Goal: Task Accomplishment & Management: Use online tool/utility

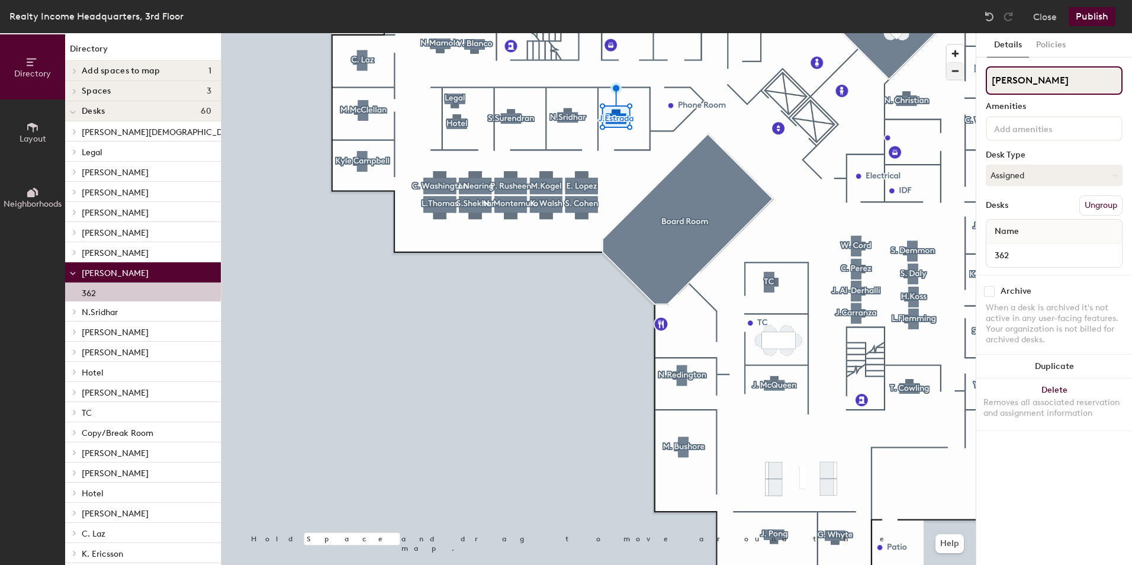
drag, startPoint x: 1054, startPoint y: 79, endPoint x: 955, endPoint y: 70, distance: 99.9
click at [955, 70] on div "Directory Layout Neighborhoods Directory Add spaces to map 1 T Spaces 3 3 North…" at bounding box center [566, 299] width 1132 height 532
type input "Hotel"
click at [1008, 177] on button "Assigned" at bounding box center [1054, 175] width 137 height 21
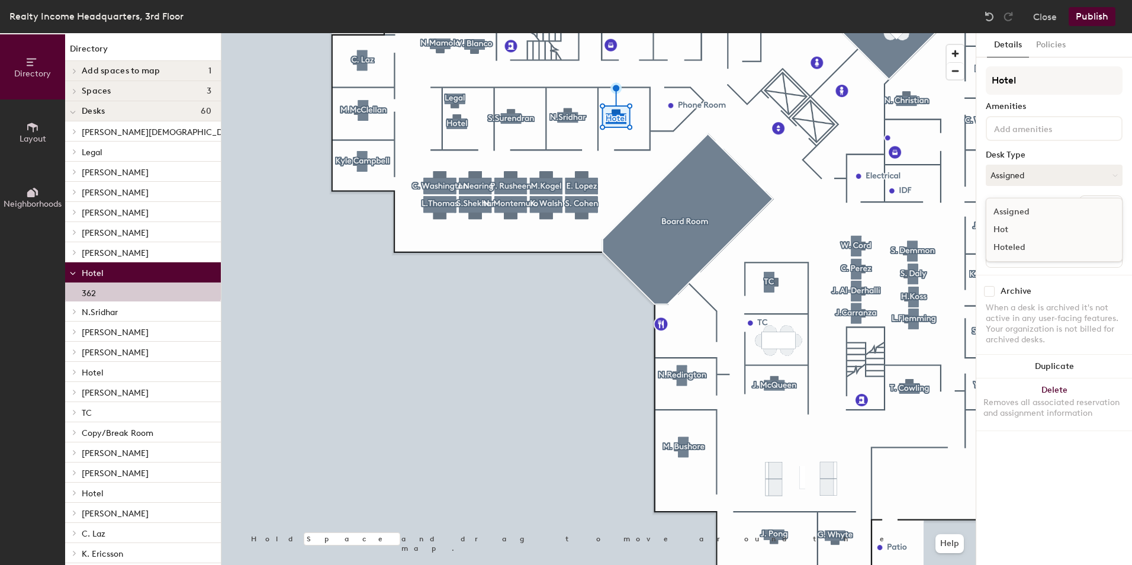
click at [1013, 252] on div "Hoteled" at bounding box center [1046, 248] width 118 height 18
click at [540, 33] on div at bounding box center [598, 33] width 754 height 0
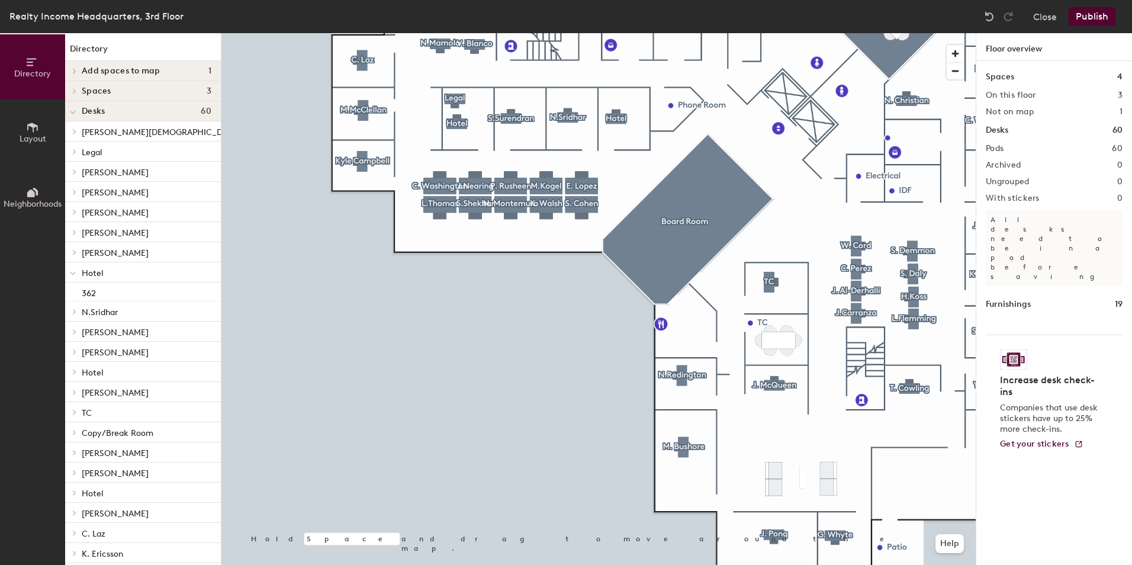
click at [1097, 16] on button "Publish" at bounding box center [1092, 16] width 47 height 19
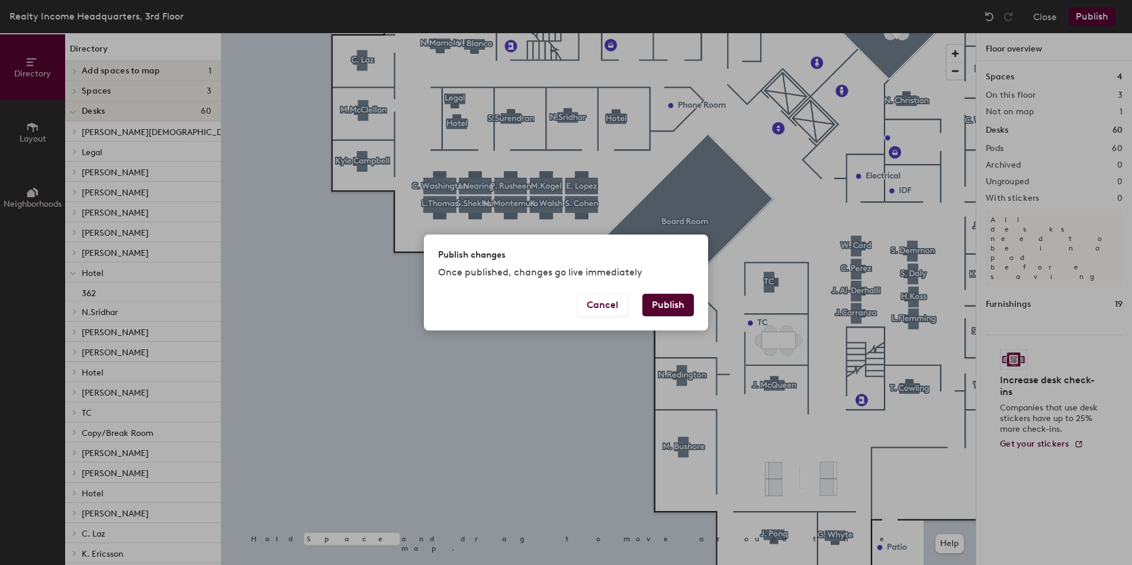
click at [673, 303] on button "Publish" at bounding box center [669, 305] width 52 height 23
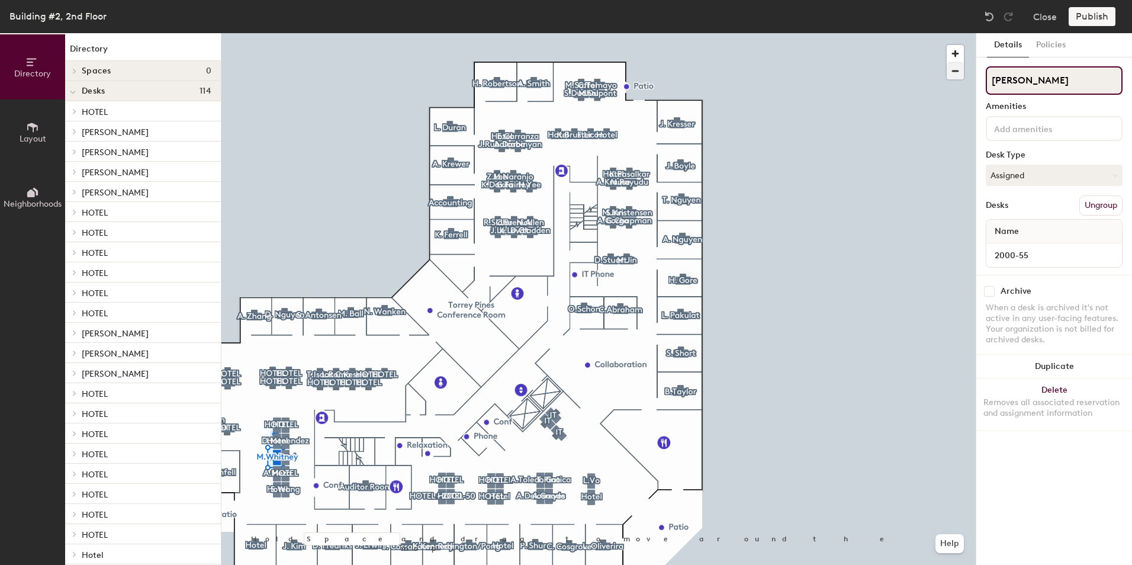
drag, startPoint x: 1052, startPoint y: 81, endPoint x: 962, endPoint y: 71, distance: 90.6
click at [962, 71] on div "Directory Layout Neighborhoods Directory Spaces 0 Desks 114 HOTEL 2000-67 N.Dor…" at bounding box center [566, 299] width 1132 height 532
type input "Hotel"
click at [1036, 172] on button "Assigned" at bounding box center [1054, 175] width 137 height 21
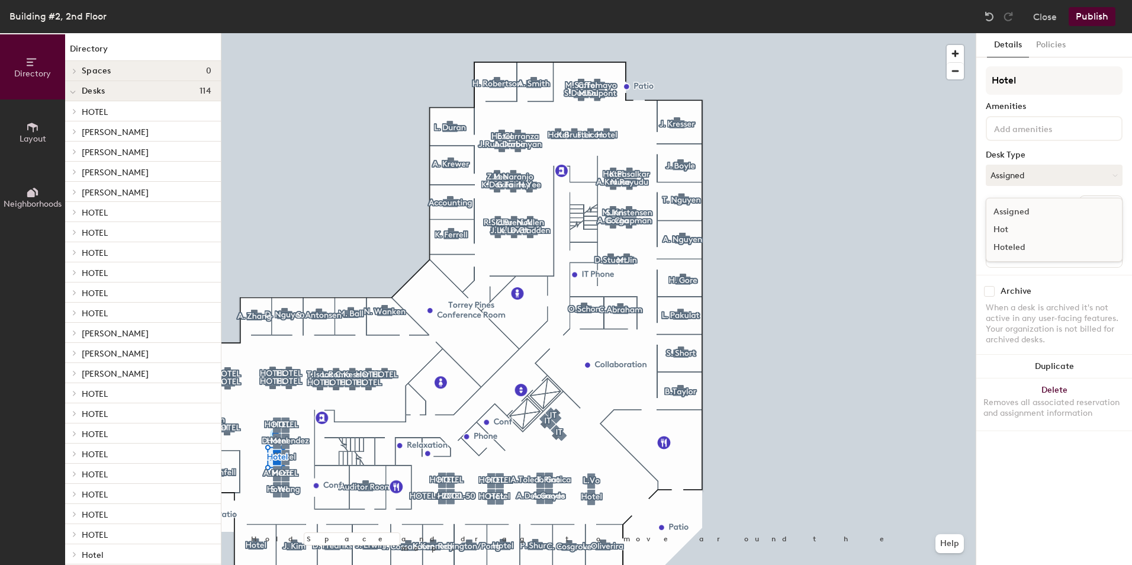
click at [1006, 245] on div "Hoteled" at bounding box center [1046, 248] width 118 height 18
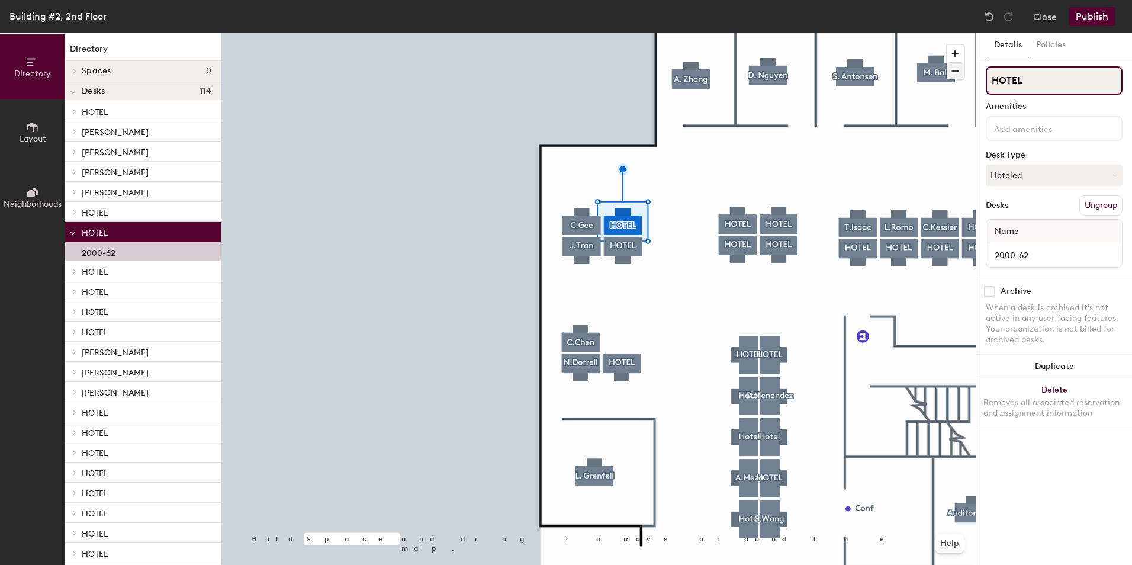
drag, startPoint x: 1030, startPoint y: 79, endPoint x: 958, endPoint y: 70, distance: 72.7
click at [958, 70] on div "Directory Layout Neighborhoods Directory Spaces 0 Desks 114 HOTEL 2000-67 N.Dor…" at bounding box center [566, 299] width 1132 height 532
type input "D.Menendez"
click at [1058, 171] on button "Hoteled" at bounding box center [1054, 175] width 137 height 21
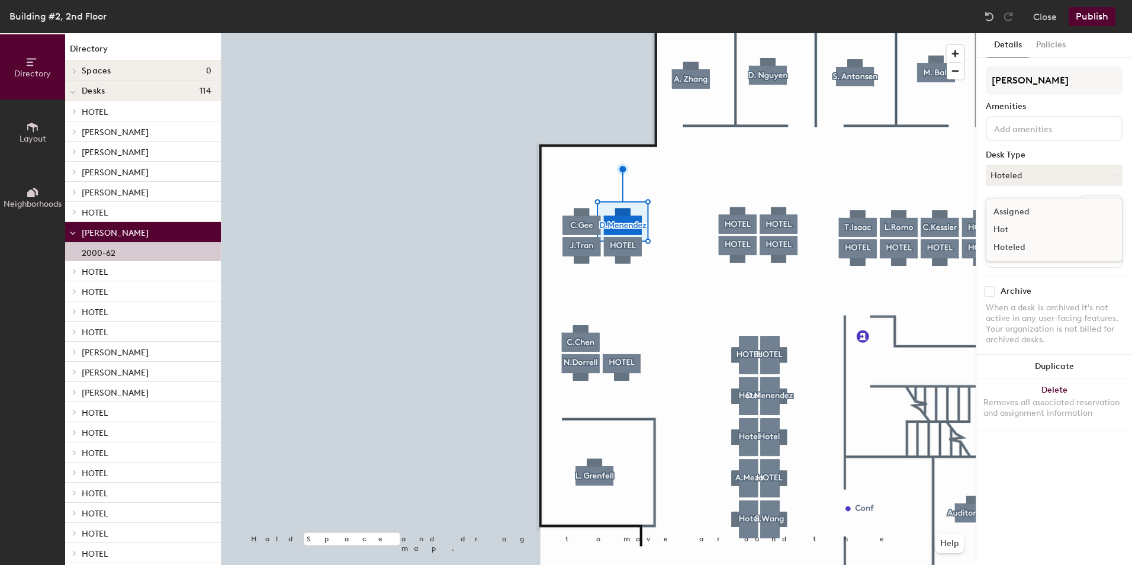
click at [1020, 208] on div "Assigned" at bounding box center [1046, 212] width 118 height 18
click at [475, 33] on div at bounding box center [598, 33] width 754 height 0
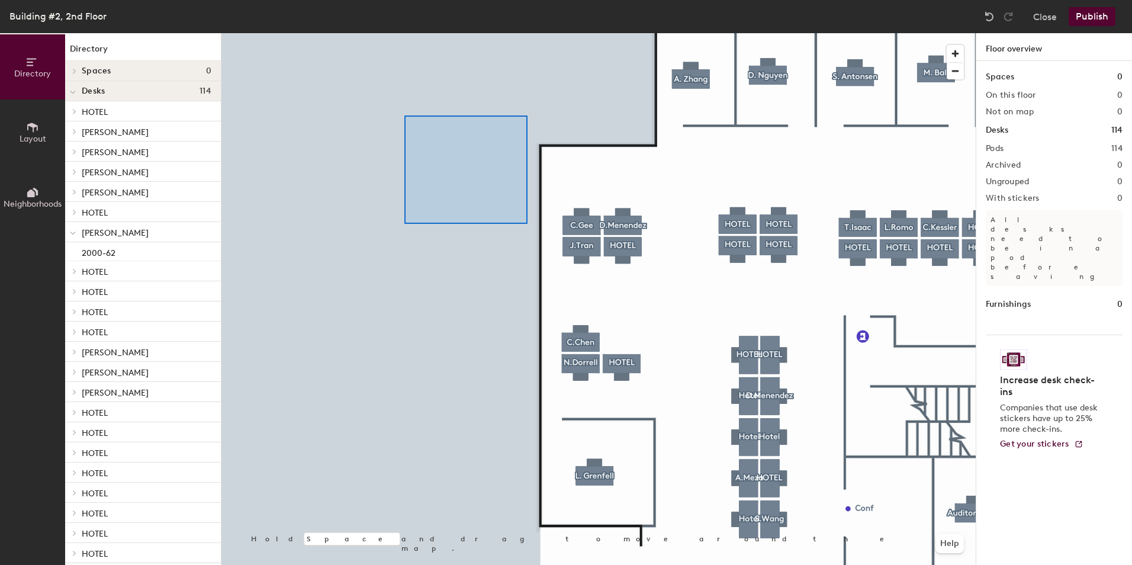
click at [402, 33] on div at bounding box center [598, 33] width 754 height 0
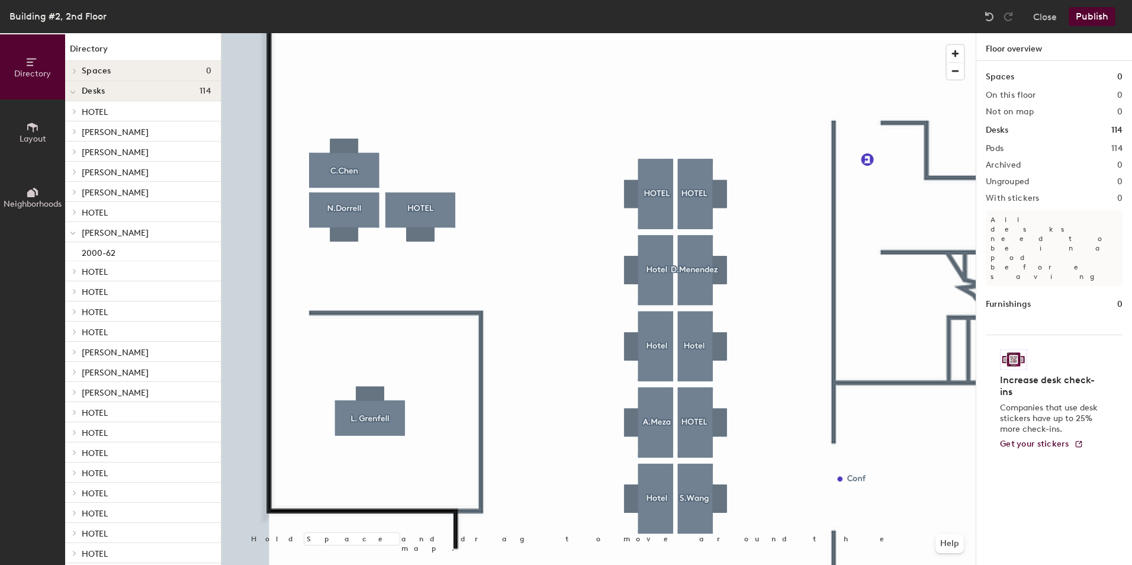
click at [705, 33] on div at bounding box center [598, 33] width 754 height 0
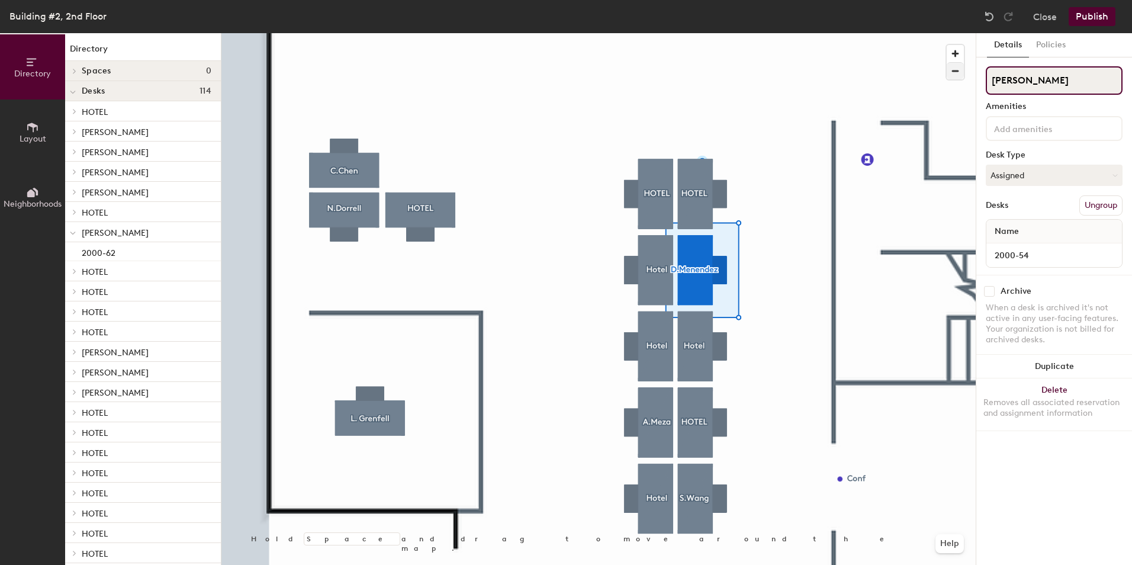
click at [945, 75] on div "Directory Layout Neighborhoods Directory Spaces 0 Desks 114 HOTEL 2000-67 N.Dor…" at bounding box center [566, 299] width 1132 height 532
type input "Hotel"
click at [1100, 182] on button "Assigned" at bounding box center [1054, 175] width 137 height 21
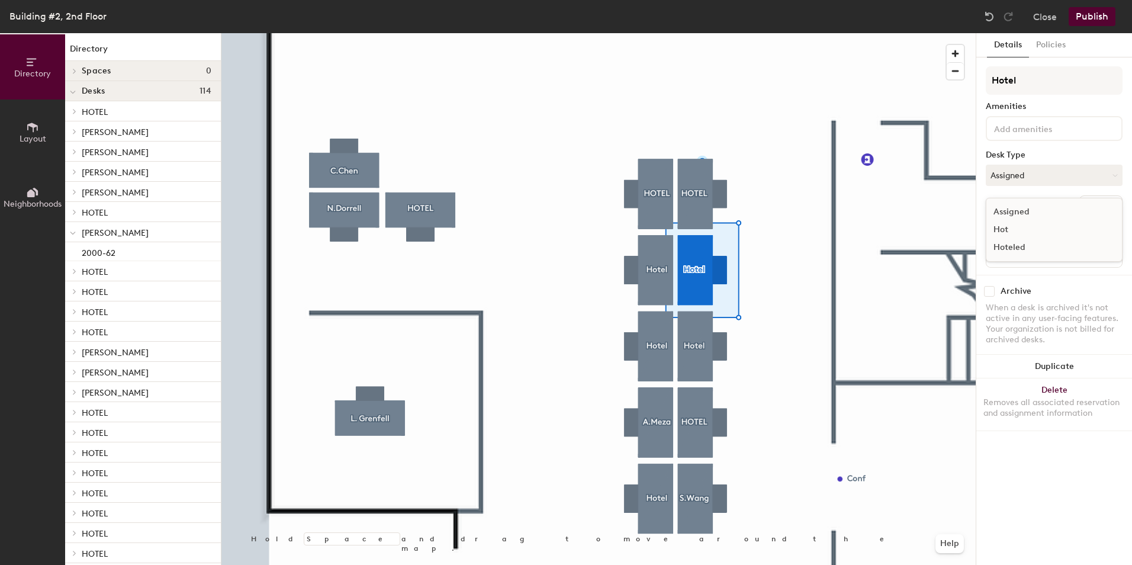
click at [1022, 251] on div "Hoteled" at bounding box center [1046, 248] width 118 height 18
click at [1093, 15] on button "Publish" at bounding box center [1092, 16] width 47 height 19
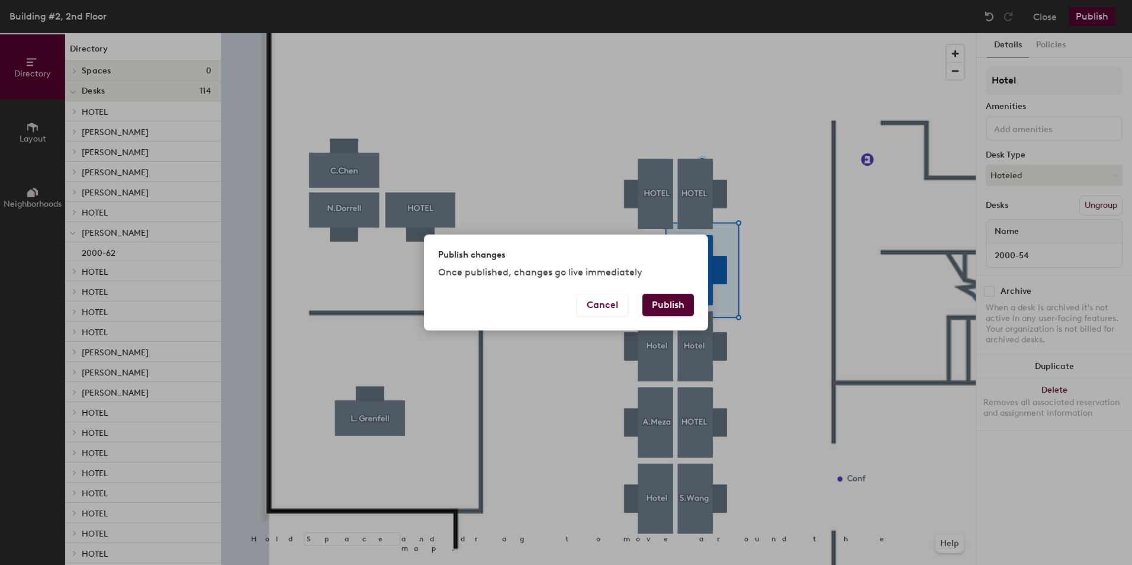
click at [682, 304] on button "Publish" at bounding box center [669, 305] width 52 height 23
